Goal: Unclear

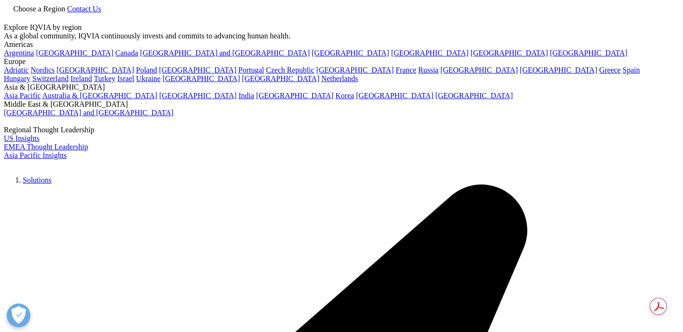
select select "Other"
select select "[GEOGRAPHIC_DATA]"
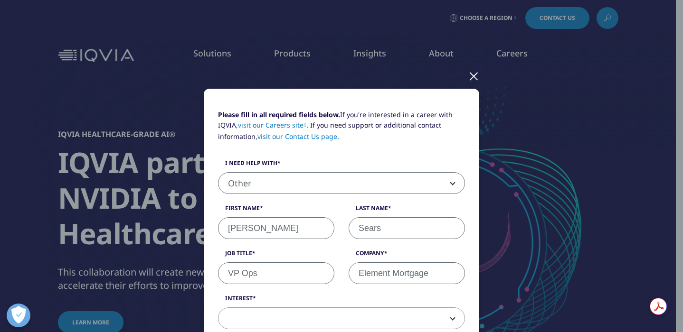
click at [451, 308] on span at bounding box center [341, 319] width 246 height 22
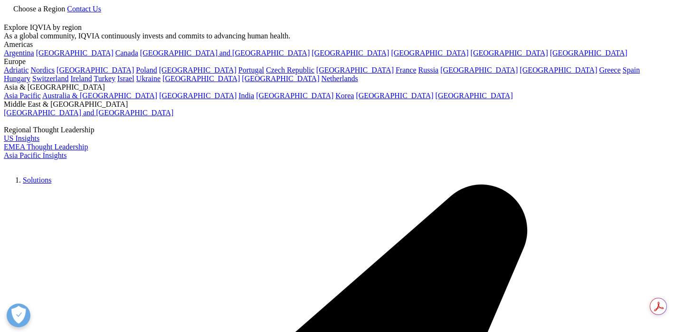
select select "Other"
select select "Data and Insights"
select select "[GEOGRAPHIC_DATA]"
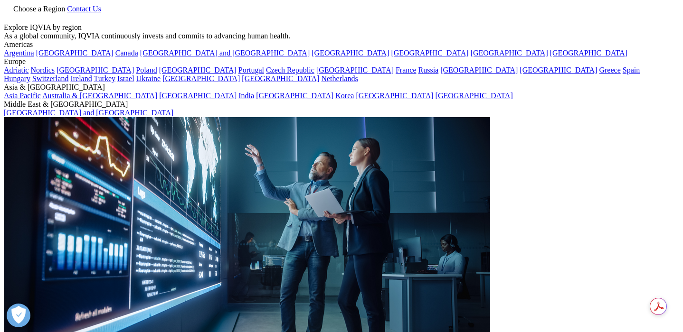
scroll to position [239, 0]
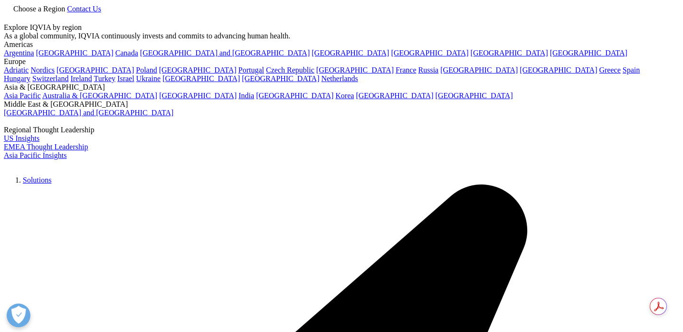
select select "Other"
select select "Data and Insights"
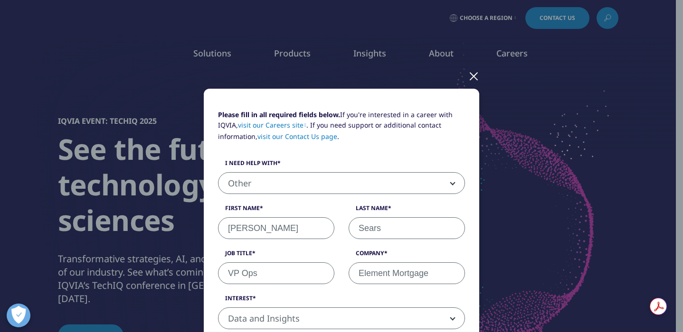
select select "[GEOGRAPHIC_DATA]"
